Goal: Check status: Check status

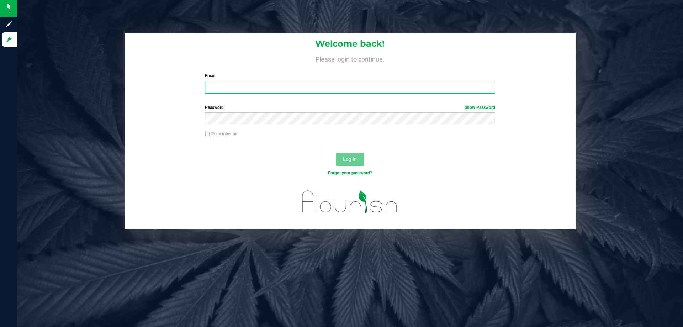
click at [327, 85] on input "Email" at bounding box center [350, 87] width 290 height 13
click at [336, 153] on button "Log In" at bounding box center [350, 159] width 28 height 13
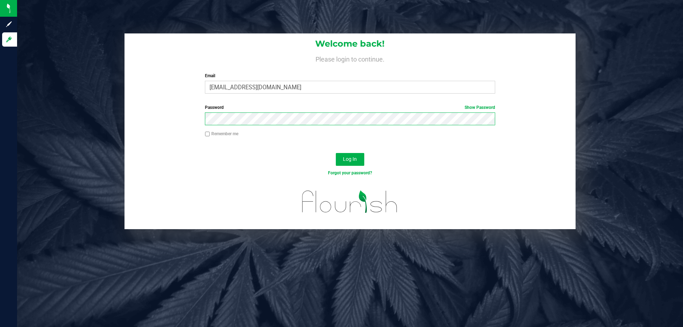
click at [336, 153] on button "Log In" at bounding box center [350, 159] width 28 height 13
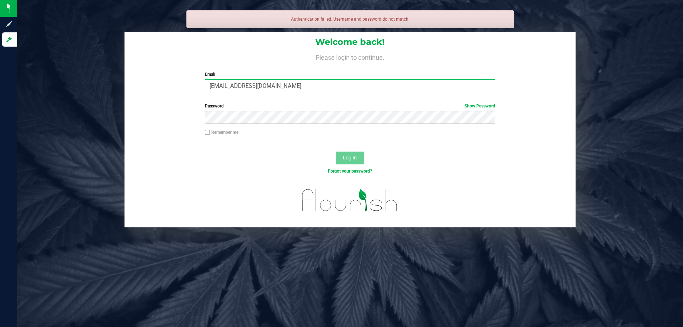
click at [287, 85] on input "[EMAIL_ADDRESS][DOMAIN_NAME]" at bounding box center [350, 85] width 290 height 13
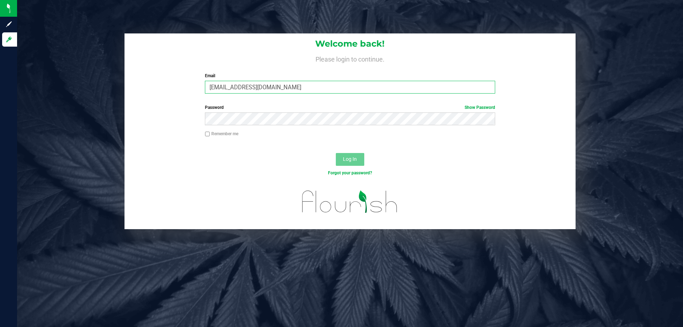
click at [238, 87] on input "[EMAIL_ADDRESS][DOMAIN_NAME]" at bounding box center [350, 87] width 290 height 13
type input "[EMAIL_ADDRESS][DOMAIN_NAME]"
click at [336, 153] on button "Log In" at bounding box center [350, 159] width 28 height 13
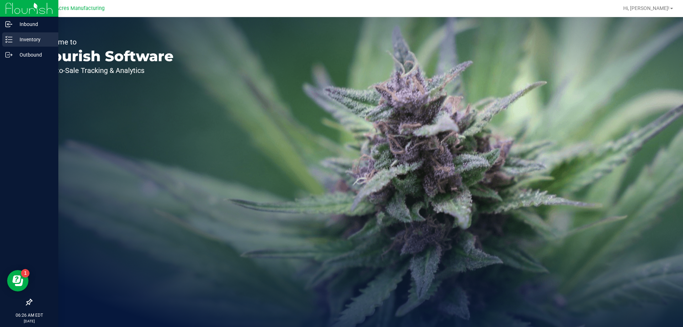
click at [30, 35] on div "Inventory" at bounding box center [30, 39] width 56 height 14
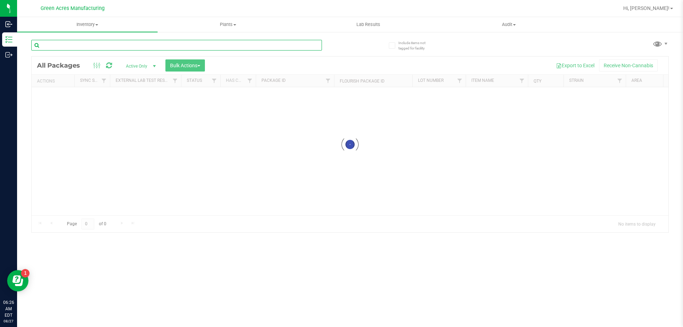
click at [301, 49] on input "text" at bounding box center [176, 45] width 290 height 11
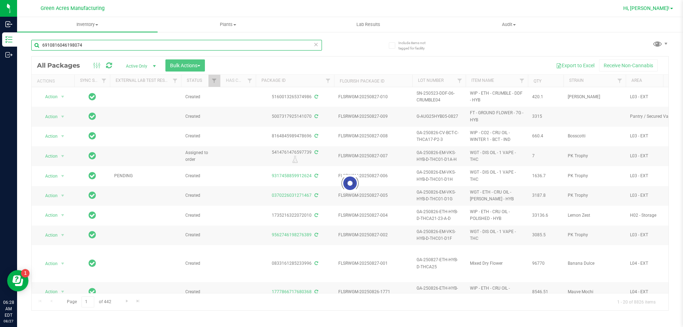
type input "6910816046198074"
click at [667, 9] on span "Hi, [PERSON_NAME]!" at bounding box center [646, 8] width 46 height 6
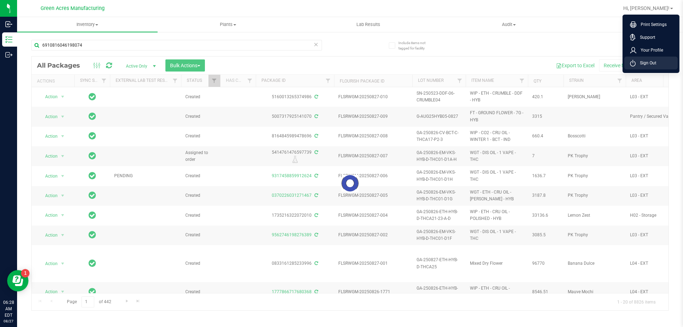
click at [661, 68] on li "Sign Out" at bounding box center [650, 63] width 53 height 13
